Goal: Task Accomplishment & Management: Complete application form

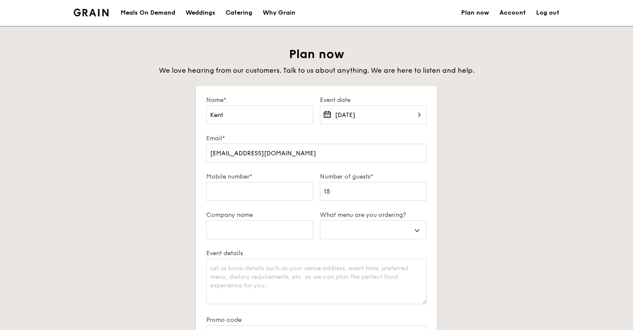
select select
click at [281, 199] on input "Mobile number*" at bounding box center [259, 191] width 107 height 19
type input "8"
select select
type input "88"
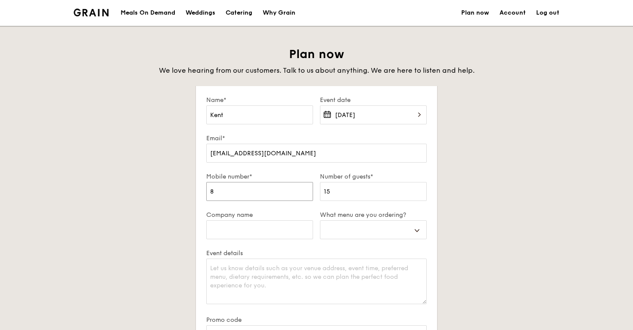
select select
type input "880"
select select
type input "8809"
select select
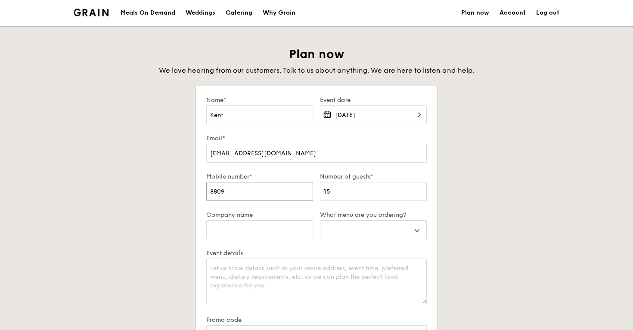
type input "88093"
select select
type input "880935"
select select
type input "8809353"
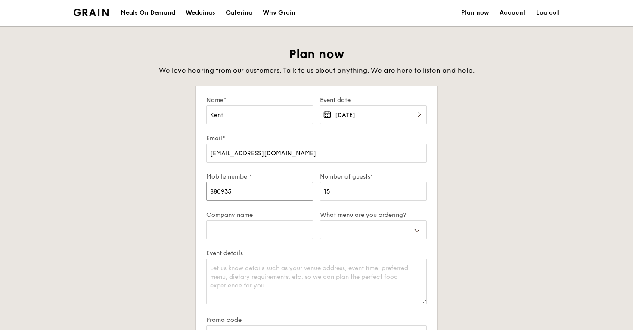
select select
type input "88093537"
select select
type input "88093537"
click at [288, 229] on input "Company name" at bounding box center [259, 229] width 107 height 19
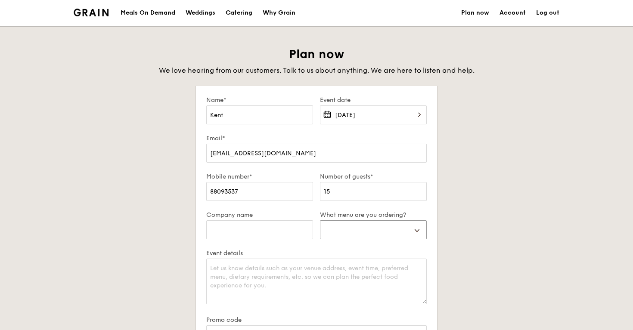
click at [344, 229] on select "Buffet Mini Buffet High Tea Canapés Meal Boxes Wedding" at bounding box center [373, 229] width 107 height 19
select select "miniBuffet"
click at [320, 220] on select "Buffet Mini Buffet High Tea Canapés Meal Boxes Wedding" at bounding box center [373, 229] width 107 height 19
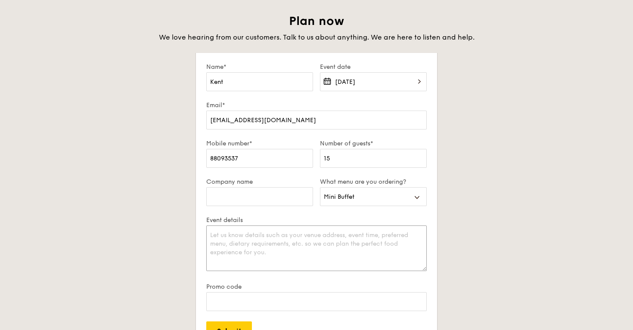
click at [313, 245] on textarea "Event details" at bounding box center [316, 249] width 220 height 46
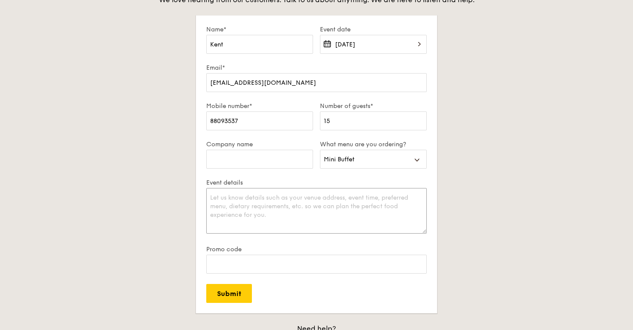
scroll to position [75, 0]
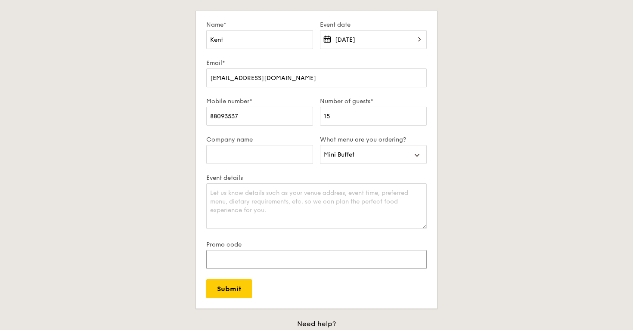
click at [260, 262] on input "Promo code" at bounding box center [316, 259] width 220 height 19
click at [244, 289] on input "Submit" at bounding box center [229, 288] width 46 height 19
select select
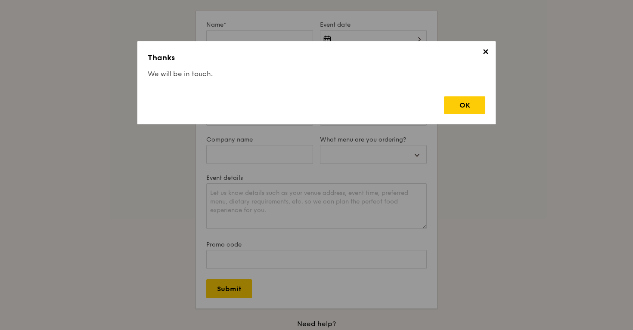
click at [487, 102] on div "✕ Thanks We will be in touch. OK" at bounding box center [316, 82] width 358 height 83
click at [471, 105] on div "OK" at bounding box center [464, 105] width 41 height 18
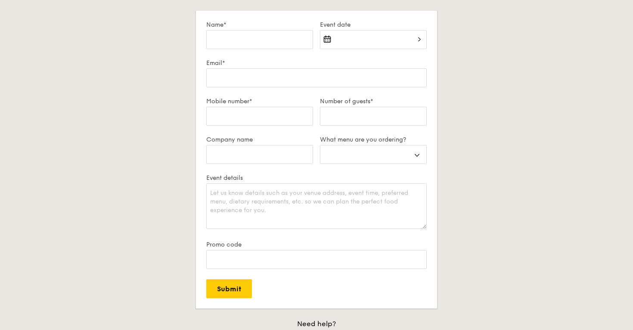
scroll to position [0, 0]
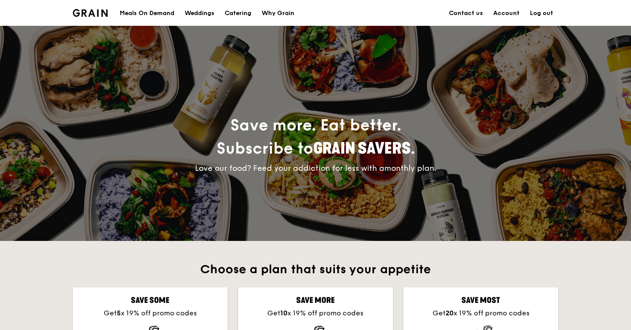
click at [159, 15] on div "Meals On Demand" at bounding box center [147, 13] width 55 height 26
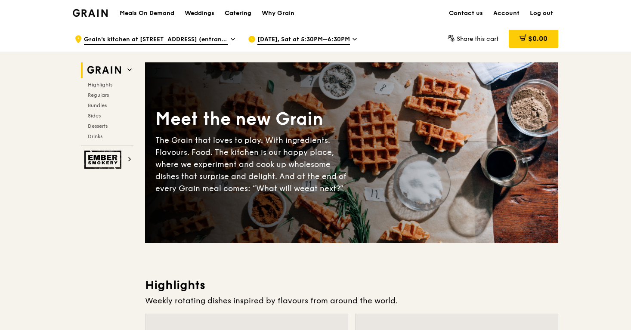
click at [249, 14] on div "Catering" at bounding box center [238, 13] width 27 height 26
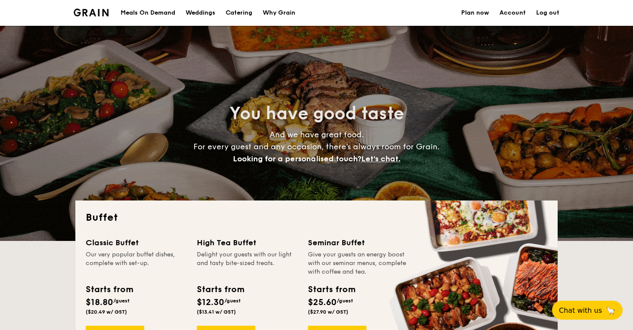
select select
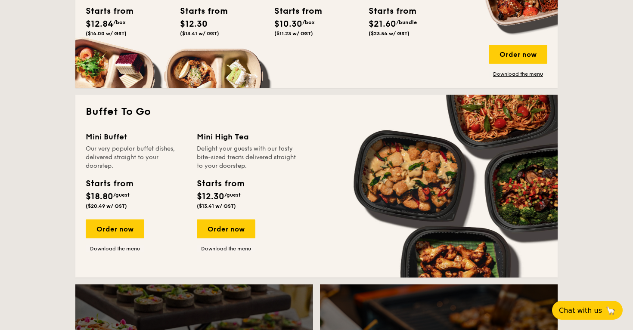
scroll to position [486, 0]
